Goal: Navigation & Orientation: Find specific page/section

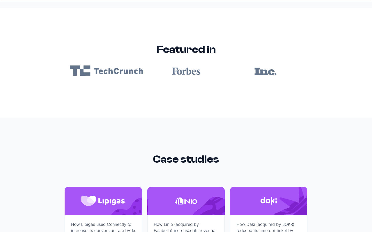
scroll to position [3090, 0]
